Goal: Transaction & Acquisition: Purchase product/service

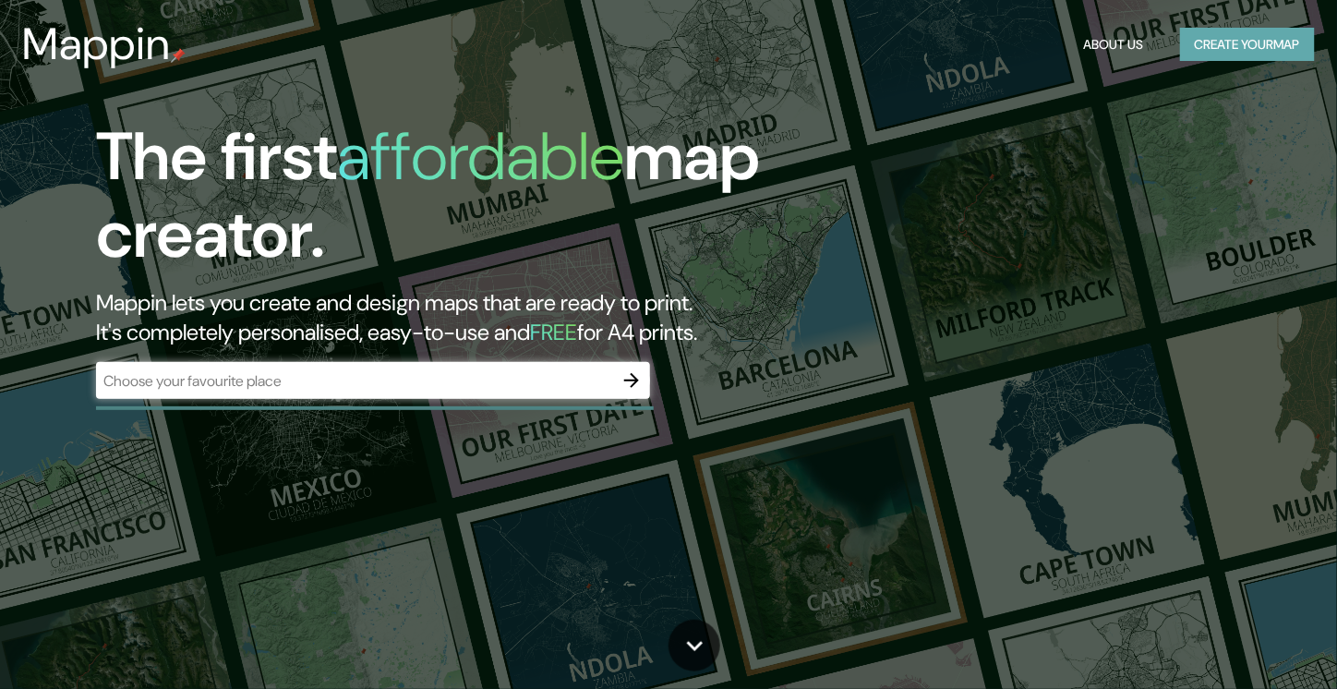
click at [1193, 58] on button "Create your map" at bounding box center [1247, 45] width 135 height 34
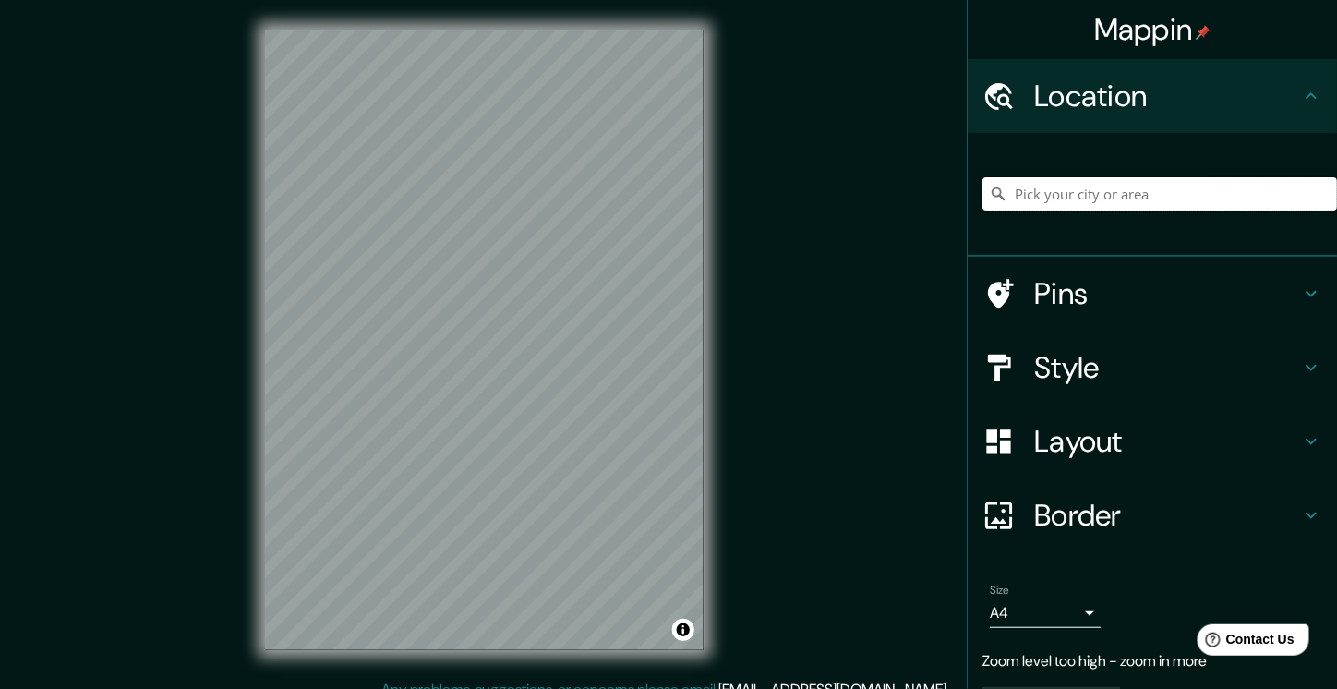
click at [1152, 211] on input "Pick your city or area" at bounding box center [1160, 193] width 355 height 33
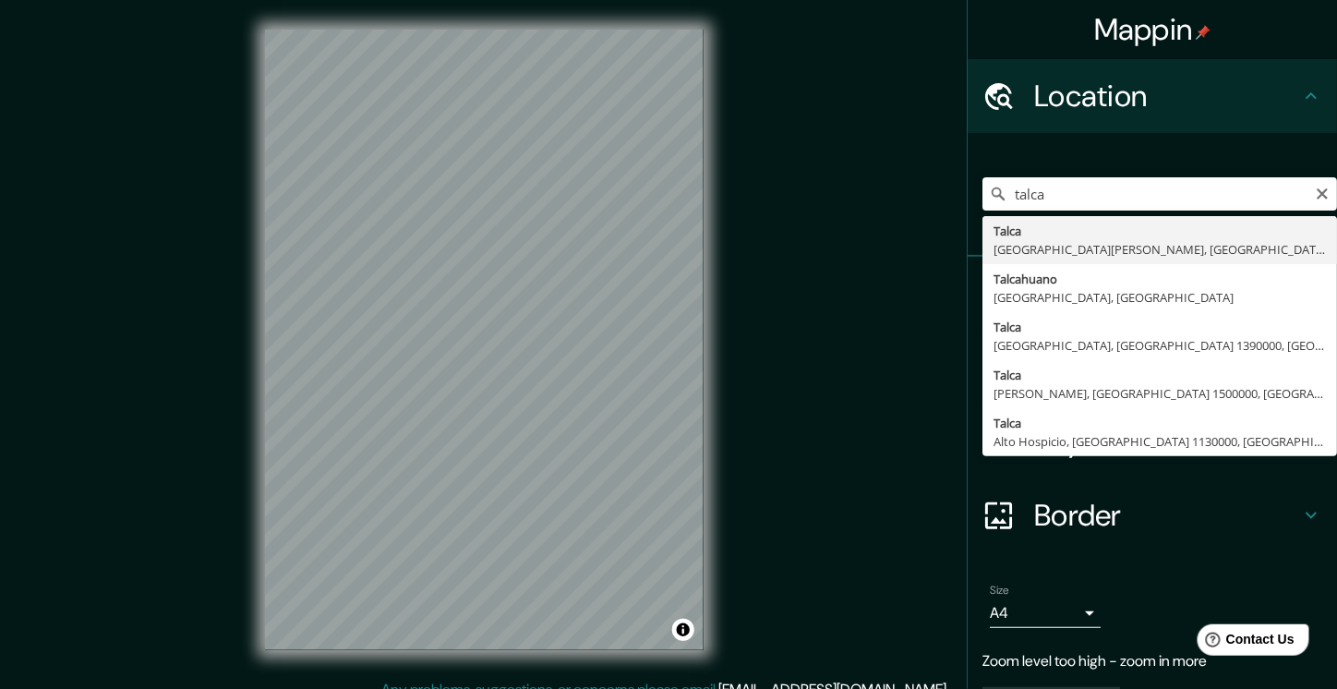
type input "[GEOGRAPHIC_DATA], [GEOGRAPHIC_DATA][PERSON_NAME], [GEOGRAPHIC_DATA]"
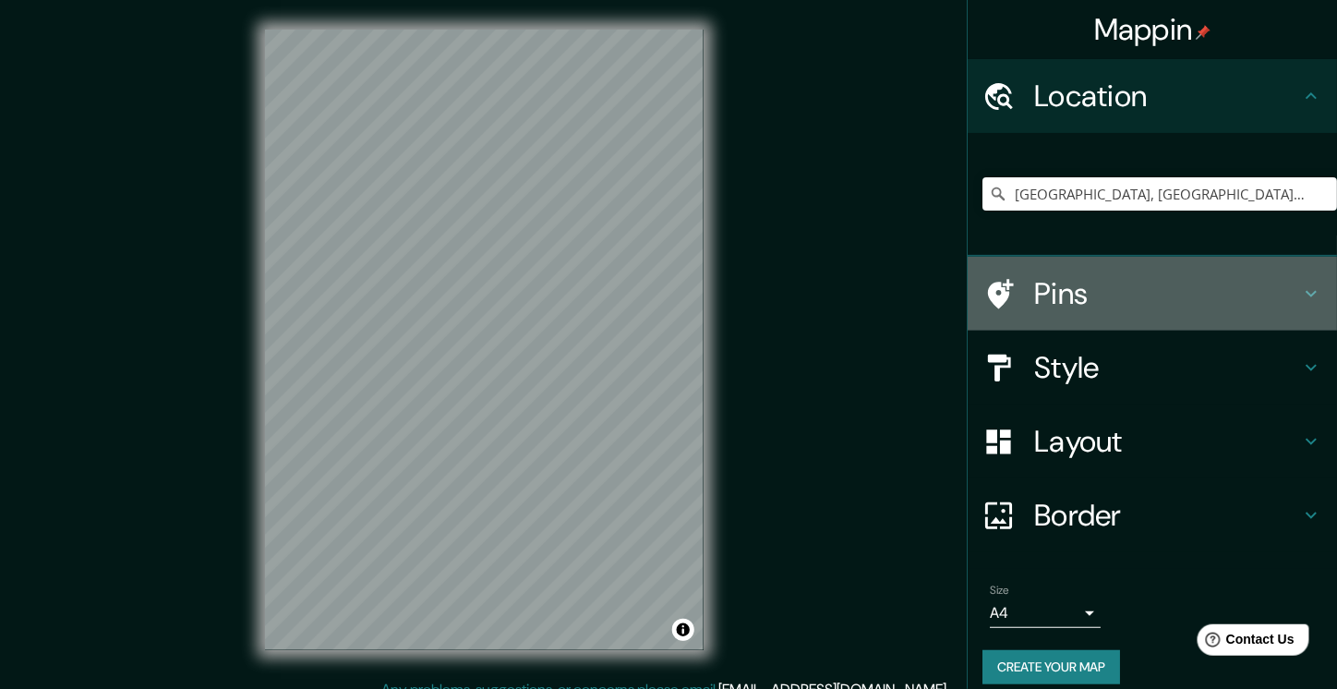
click at [1113, 312] on h4 "Pins" at bounding box center [1167, 293] width 266 height 37
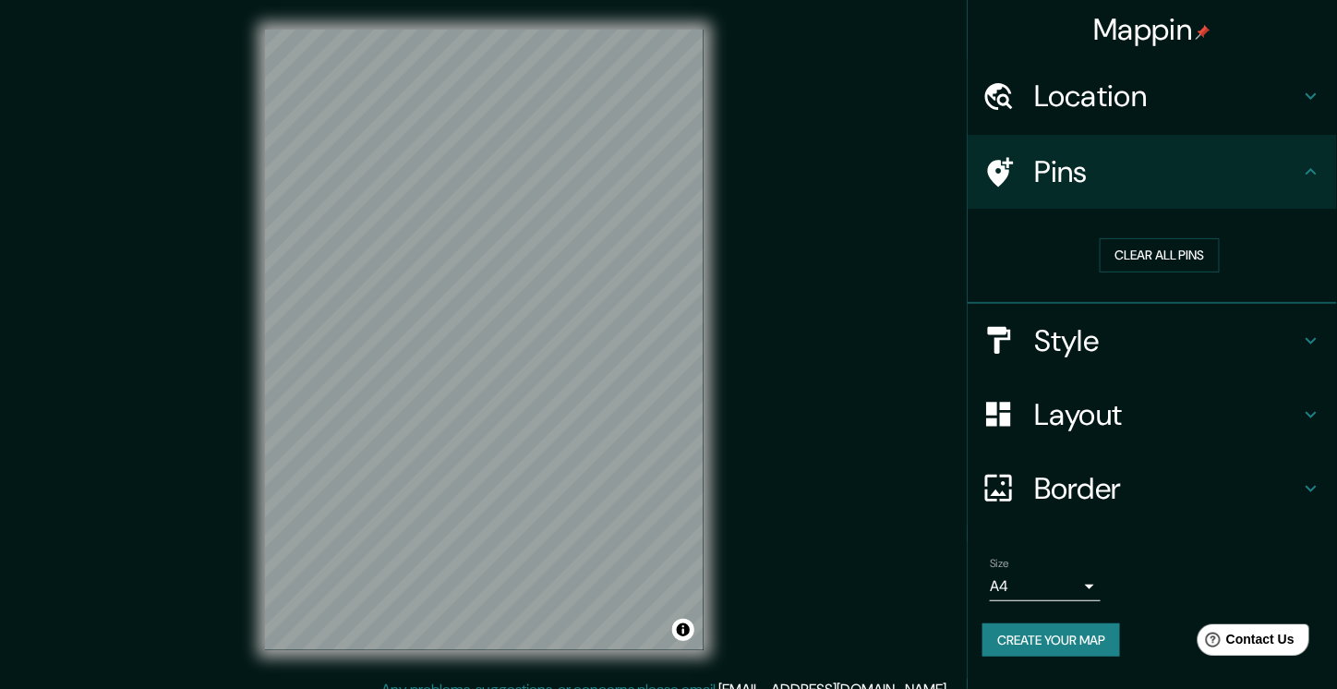
click at [1207, 184] on h4 "Pins" at bounding box center [1167, 171] width 266 height 37
click at [1322, 378] on div "Style" at bounding box center [1152, 341] width 369 height 74
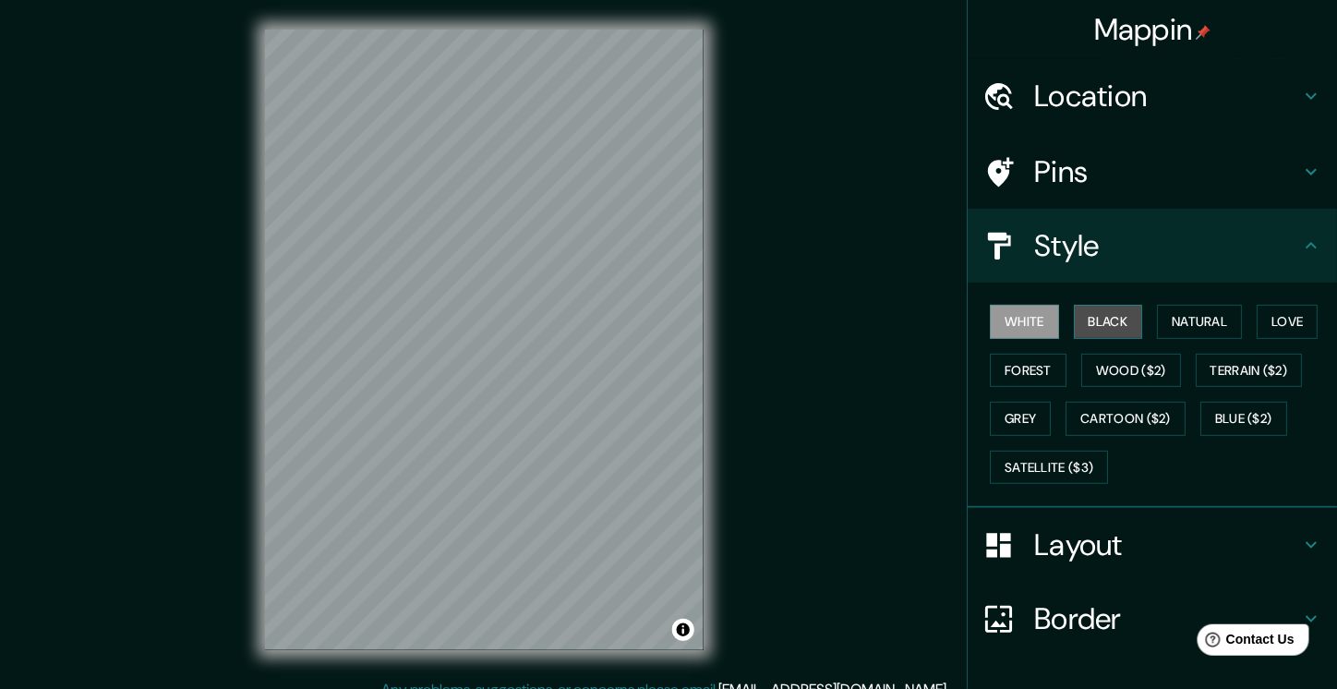
click at [1140, 339] on button "Black" at bounding box center [1108, 322] width 69 height 34
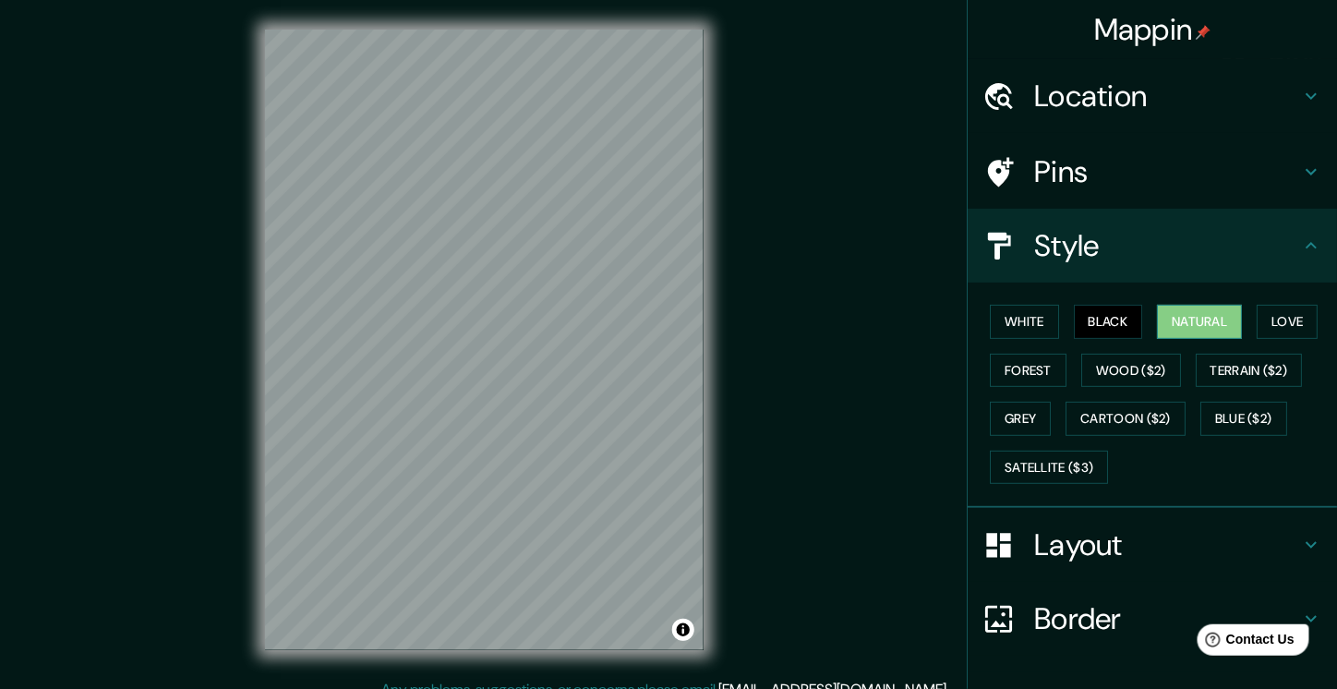
click at [1193, 339] on button "Natural" at bounding box center [1199, 322] width 85 height 34
click at [1067, 388] on button "Forest" at bounding box center [1028, 371] width 77 height 34
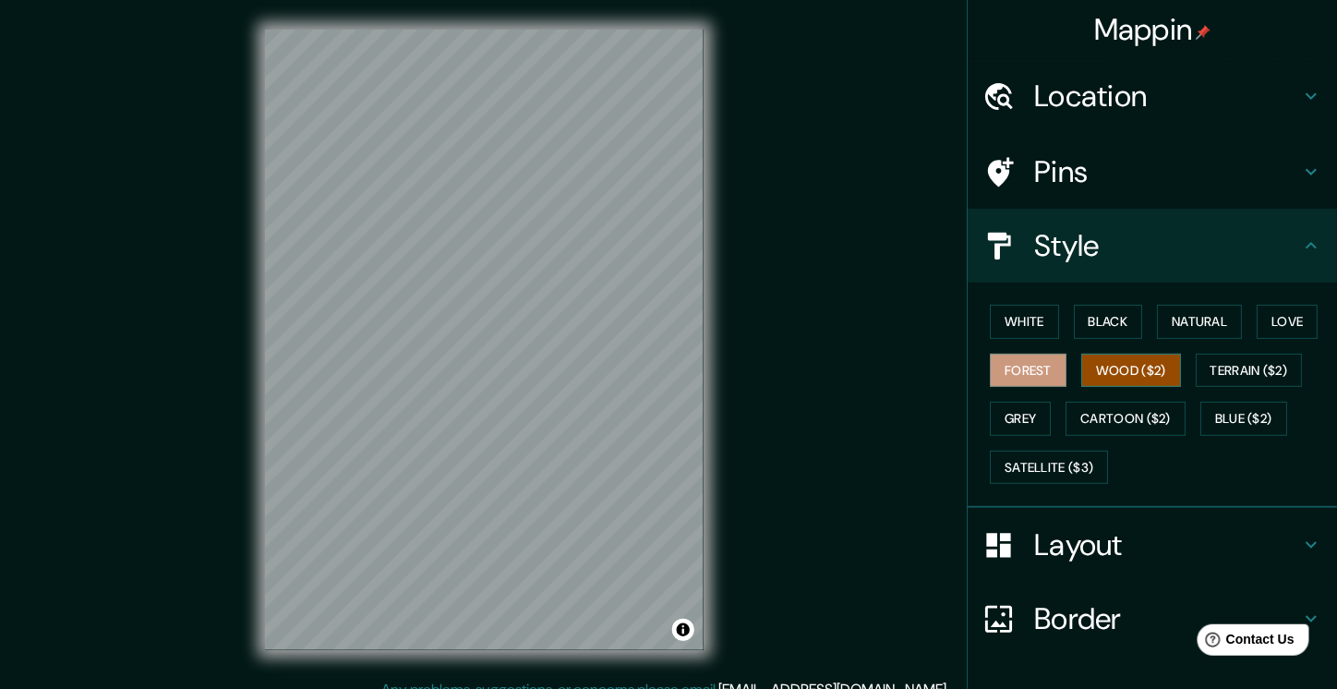
click at [1181, 388] on button "Wood ($2)" at bounding box center [1131, 371] width 100 height 34
drag, startPoint x: 1052, startPoint y: 491, endPoint x: 1075, endPoint y: 482, distance: 24.9
click at [1196, 388] on button "Terrain ($2)" at bounding box center [1249, 371] width 107 height 34
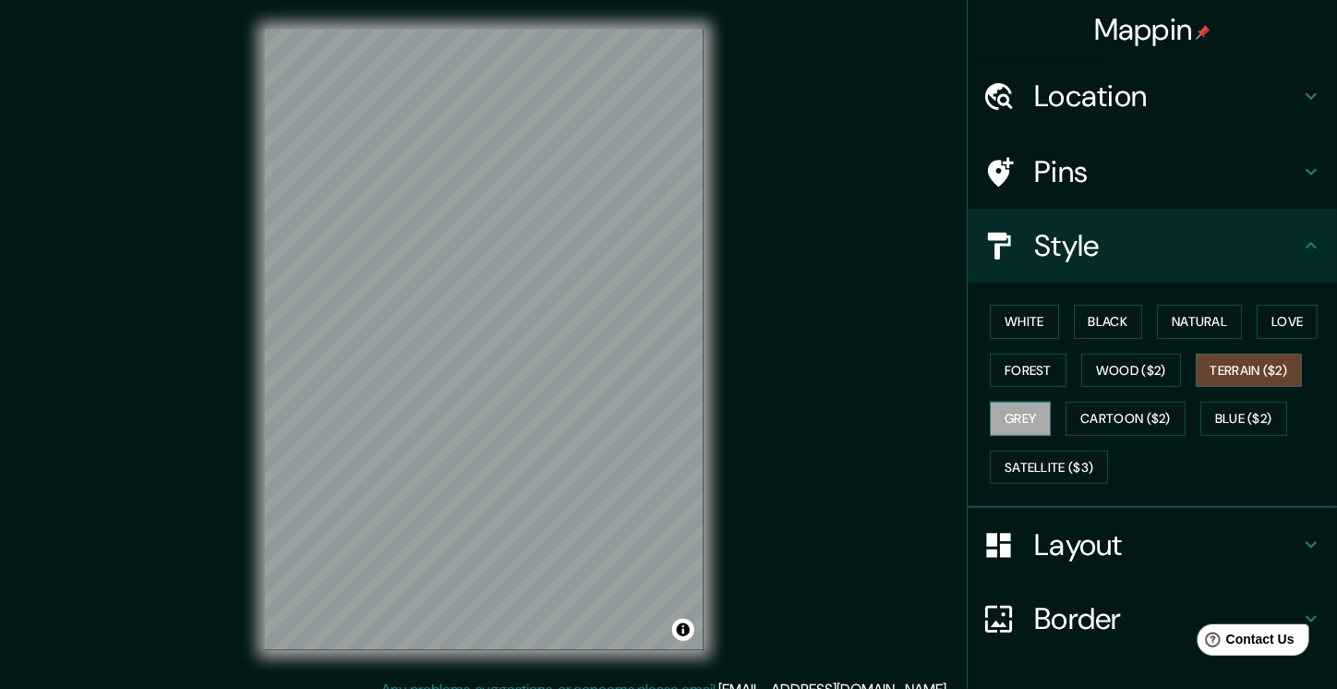
click at [1051, 436] on button "Grey" at bounding box center [1020, 419] width 61 height 34
